Goal: Navigation & Orientation: Find specific page/section

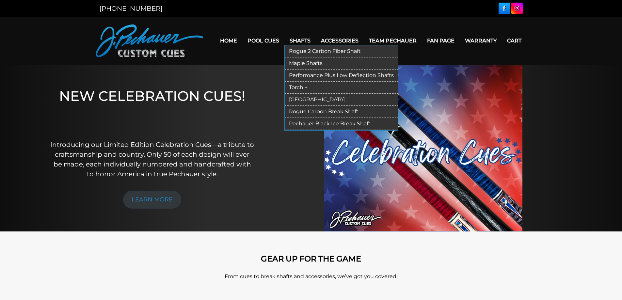
click at [302, 88] on link "Torch +" at bounding box center [341, 88] width 113 height 12
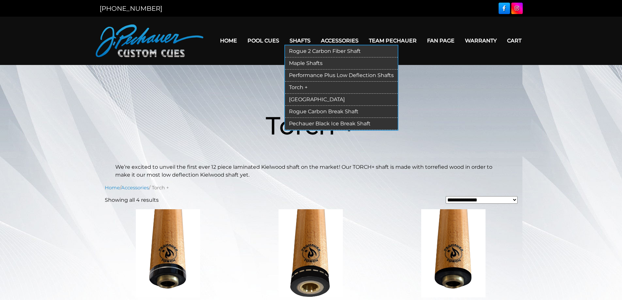
click at [308, 98] on link "[GEOGRAPHIC_DATA]" at bounding box center [341, 100] width 113 height 12
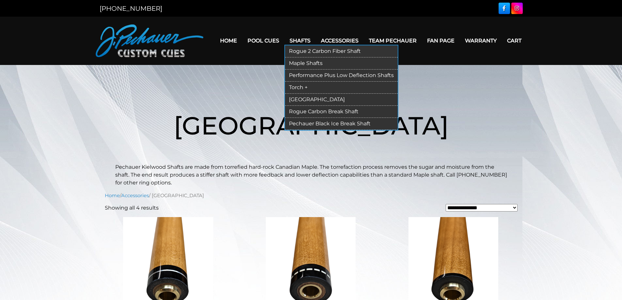
click at [303, 86] on link "Torch +" at bounding box center [341, 88] width 113 height 12
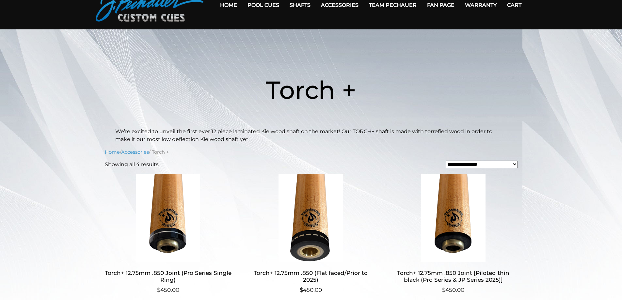
scroll to position [33, 0]
